Goal: Navigation & Orientation: Find specific page/section

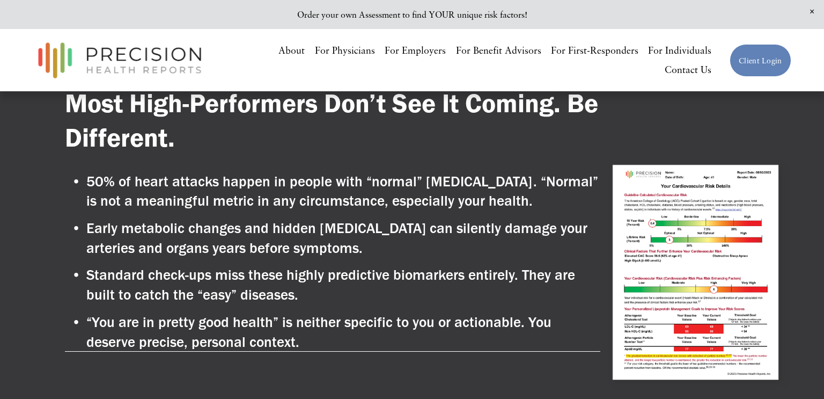
scroll to position [605, 0]
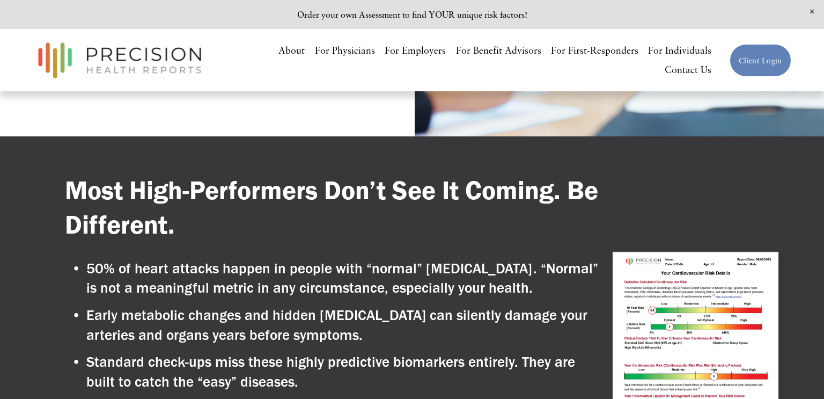
click at [553, 61] on link "For First-Responders" at bounding box center [594, 50] width 87 height 19
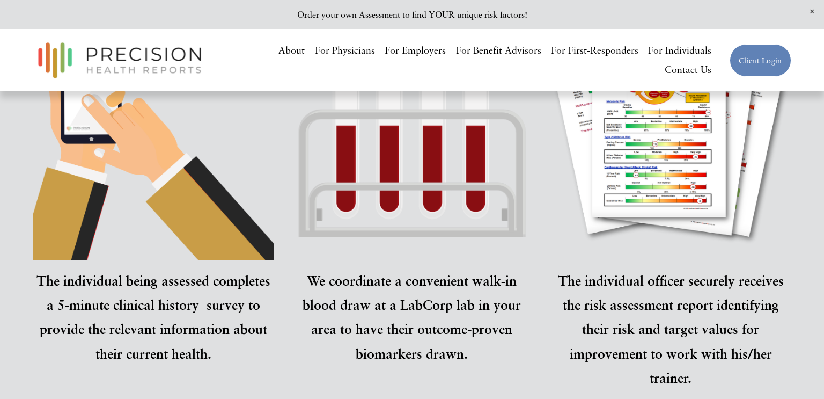
scroll to position [1056, 0]
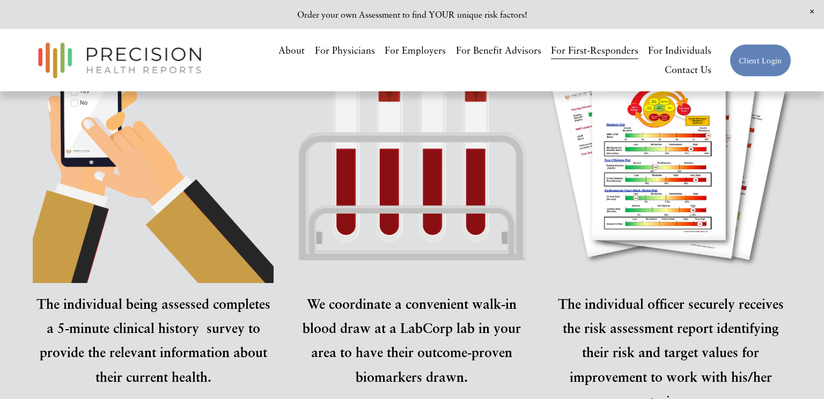
click at [648, 61] on link "For Individuals" at bounding box center [679, 50] width 63 height 19
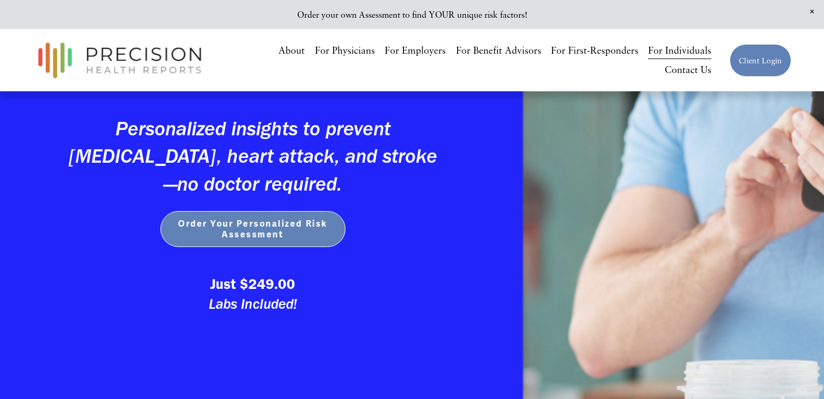
scroll to position [268, 0]
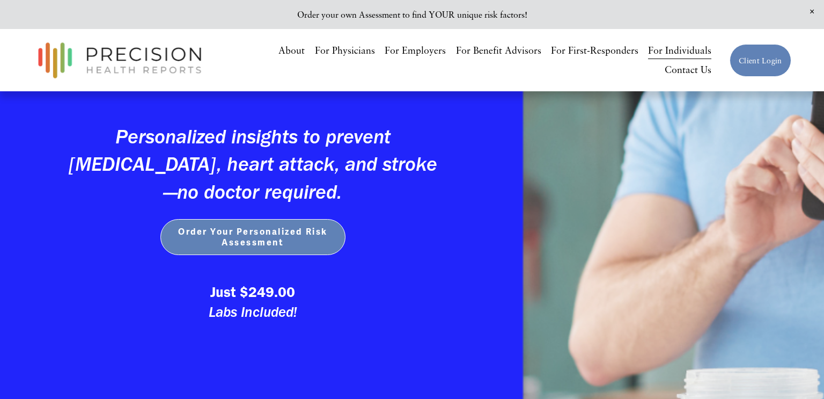
click at [315, 61] on link "For Physicians" at bounding box center [345, 50] width 60 height 19
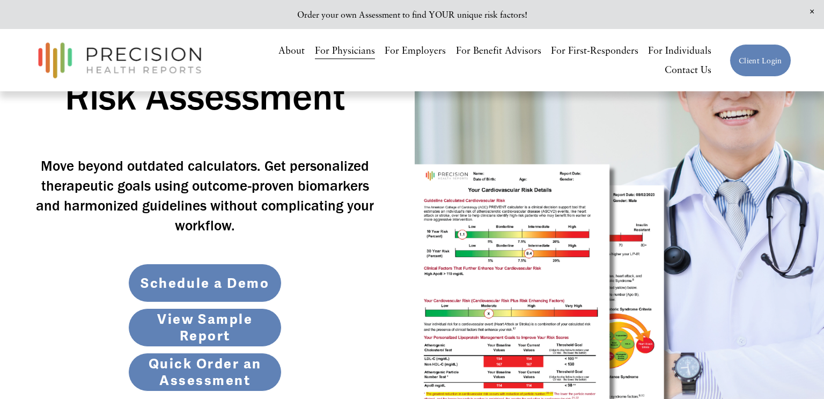
scroll to position [249, 0]
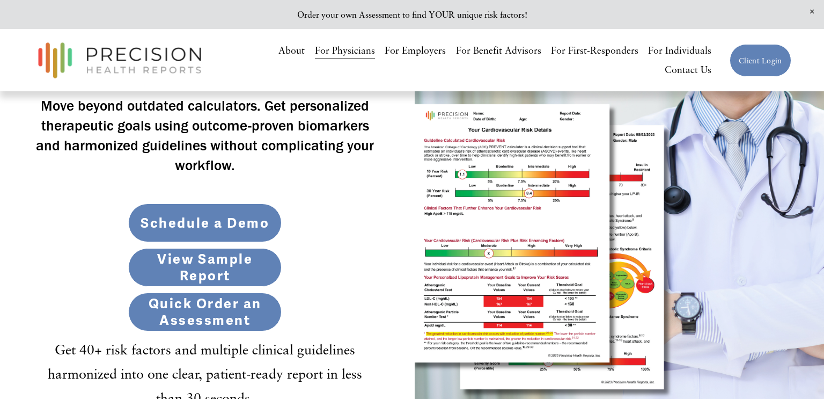
click at [180, 313] on link "Quick Order an Assessment" at bounding box center [205, 312] width 154 height 39
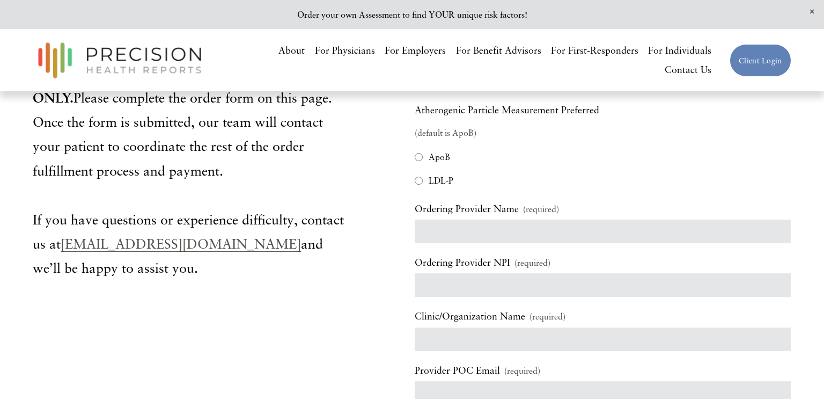
scroll to position [70, 0]
